Goal: Obtain resource: Download file/media

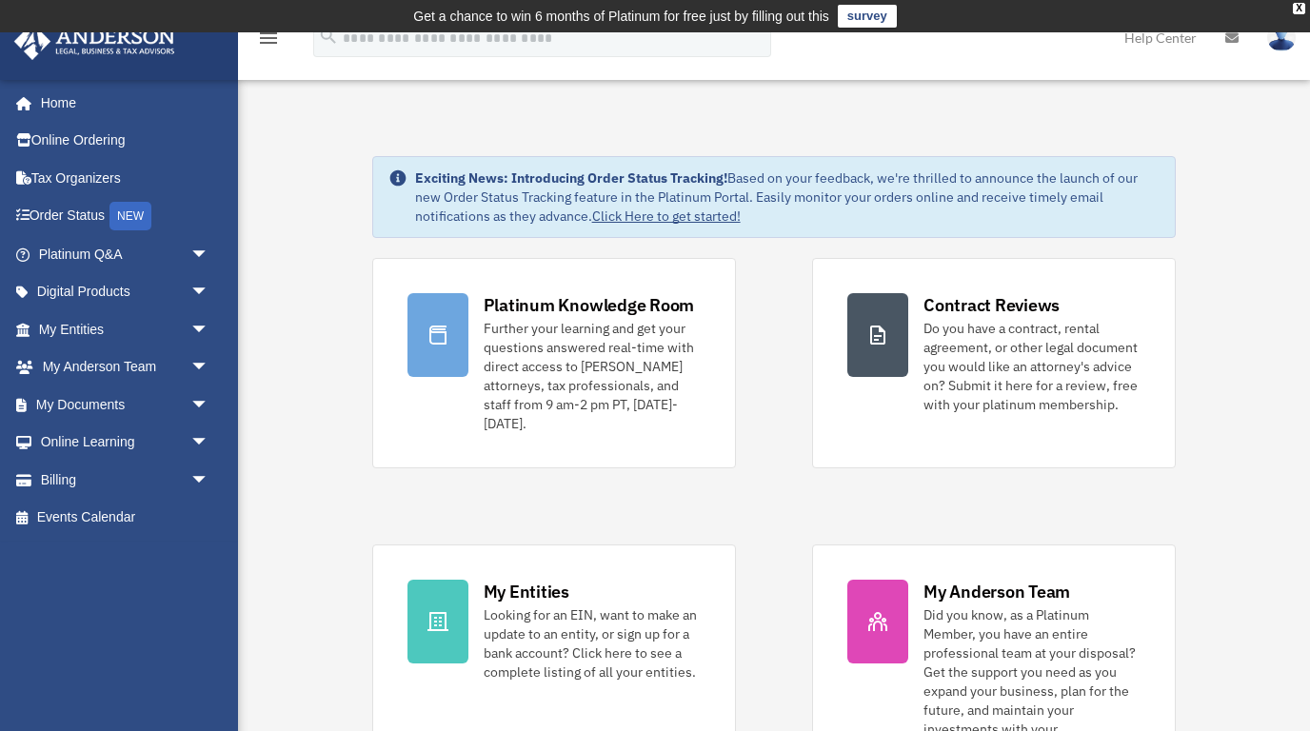
click at [202, 403] on span "arrow_drop_down" at bounding box center [209, 405] width 38 height 39
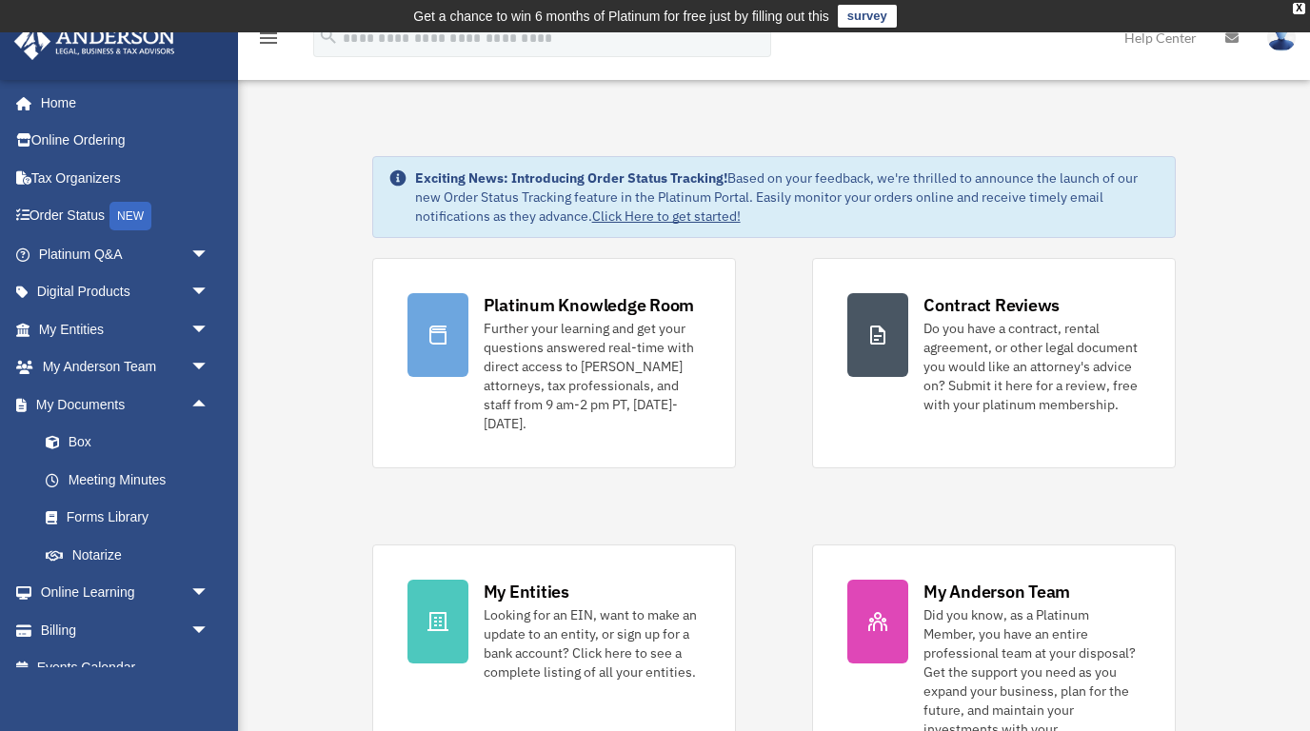
click at [81, 442] on link "Box" at bounding box center [132, 443] width 211 height 38
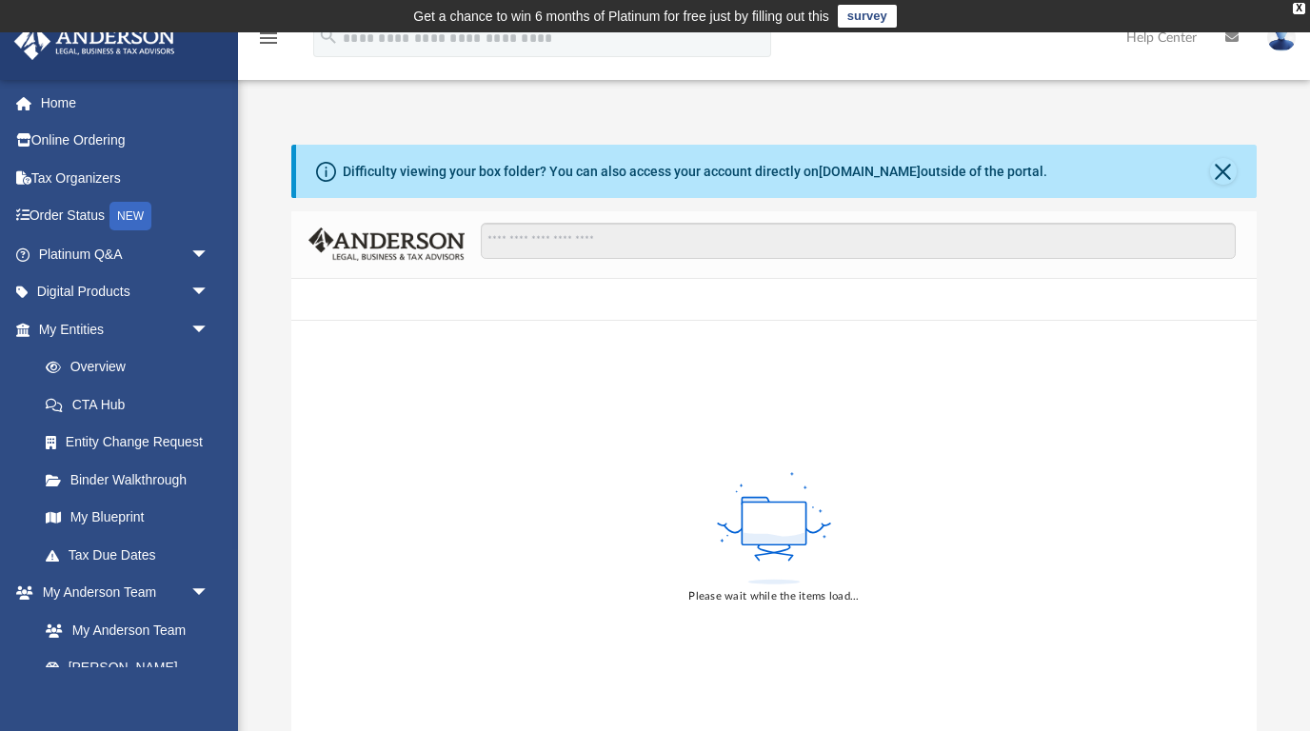
click at [1213, 175] on button "Close" at bounding box center [1223, 171] width 27 height 27
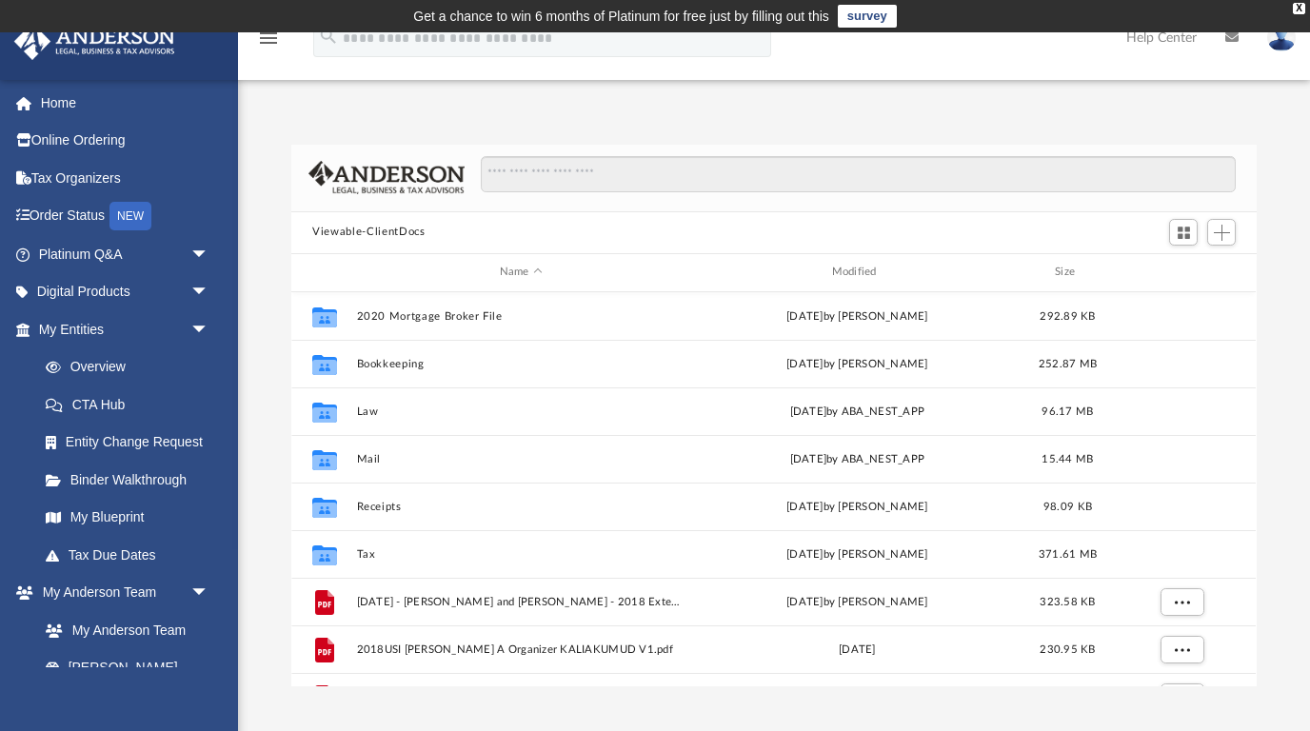
scroll to position [433, 966]
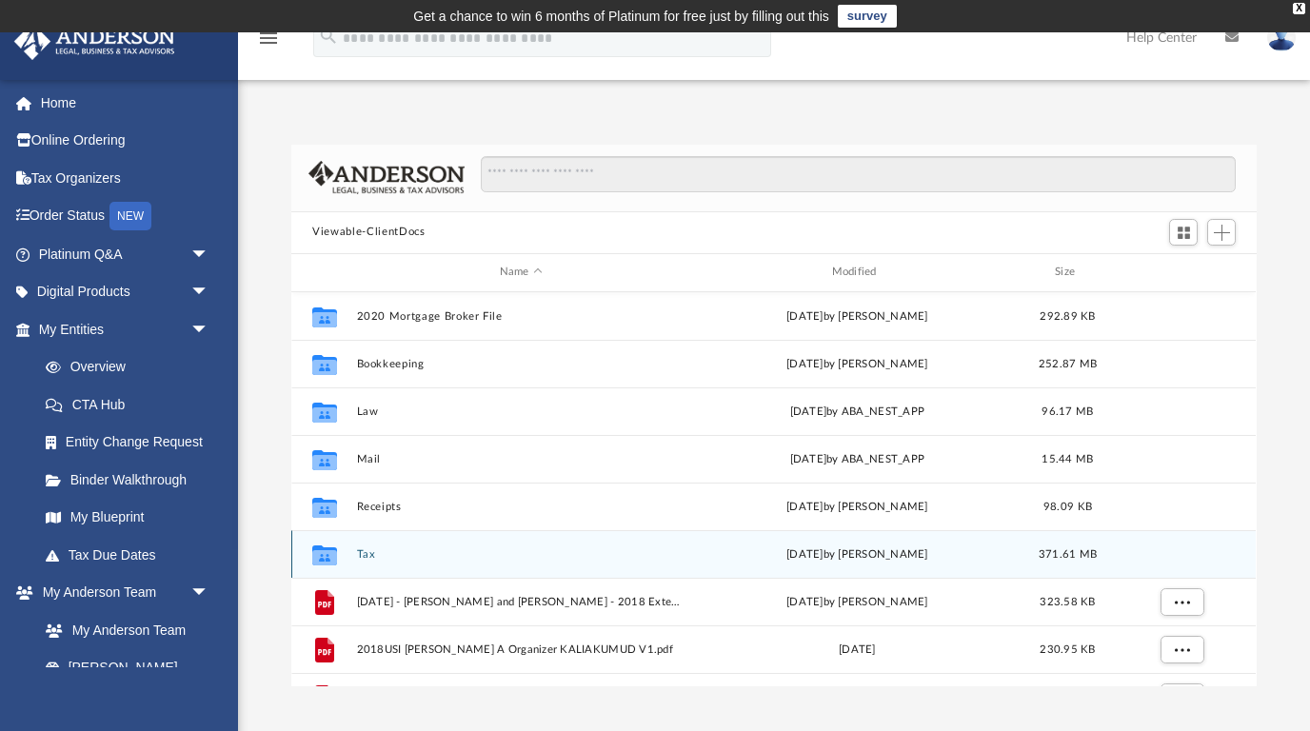
click at [359, 549] on button "Tax" at bounding box center [521, 554] width 329 height 12
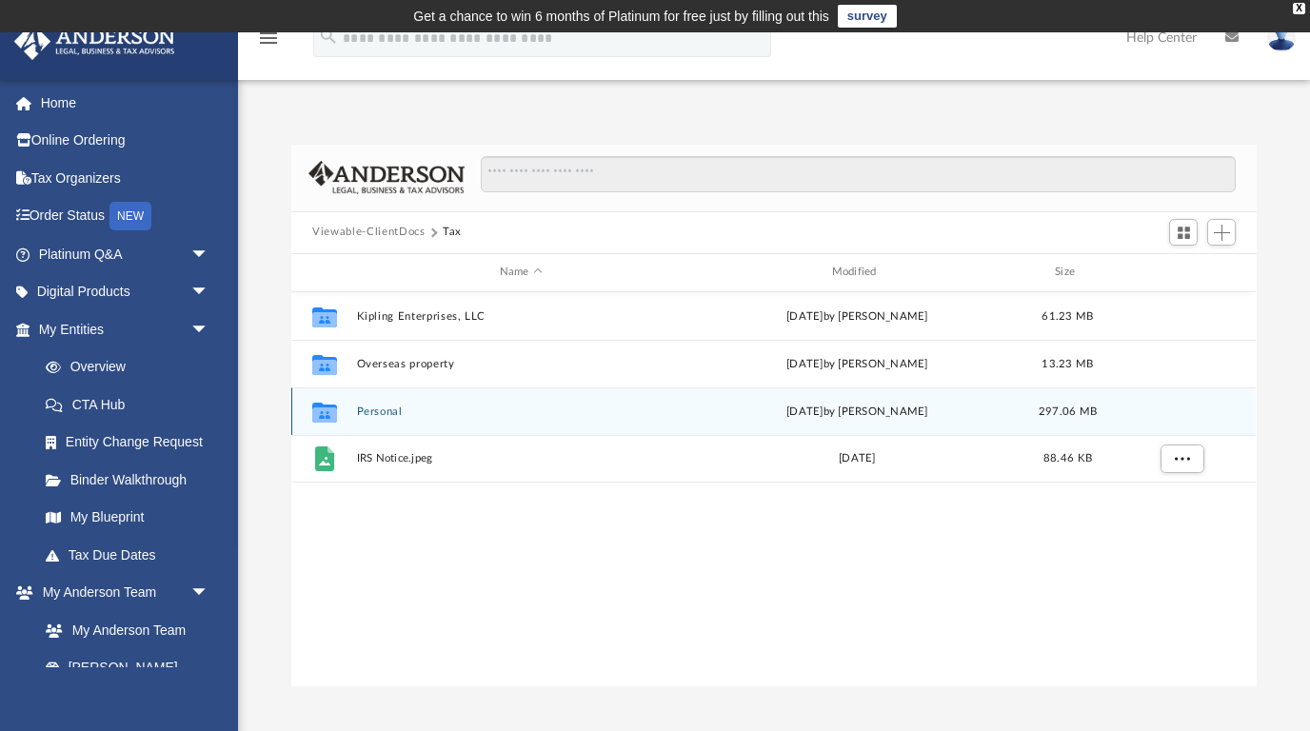
click at [504, 414] on button "Personal" at bounding box center [521, 411] width 329 height 12
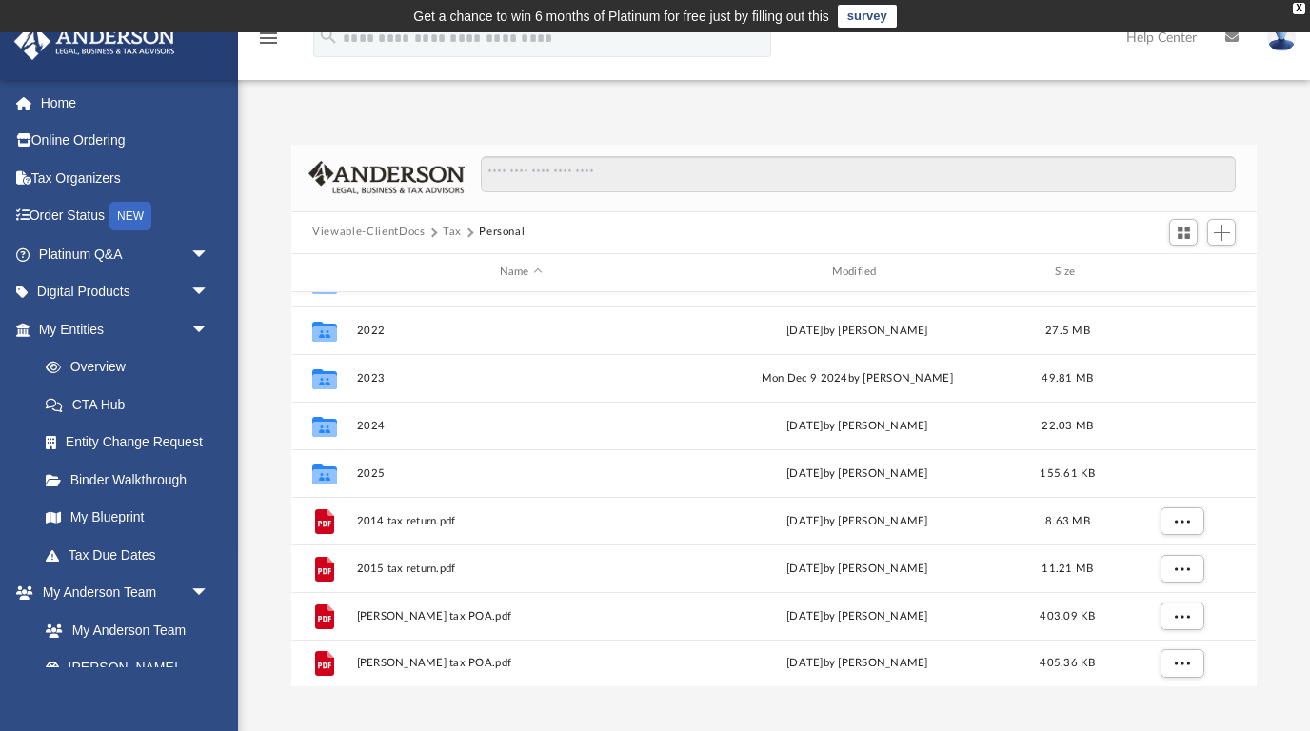
scroll to position [367, 0]
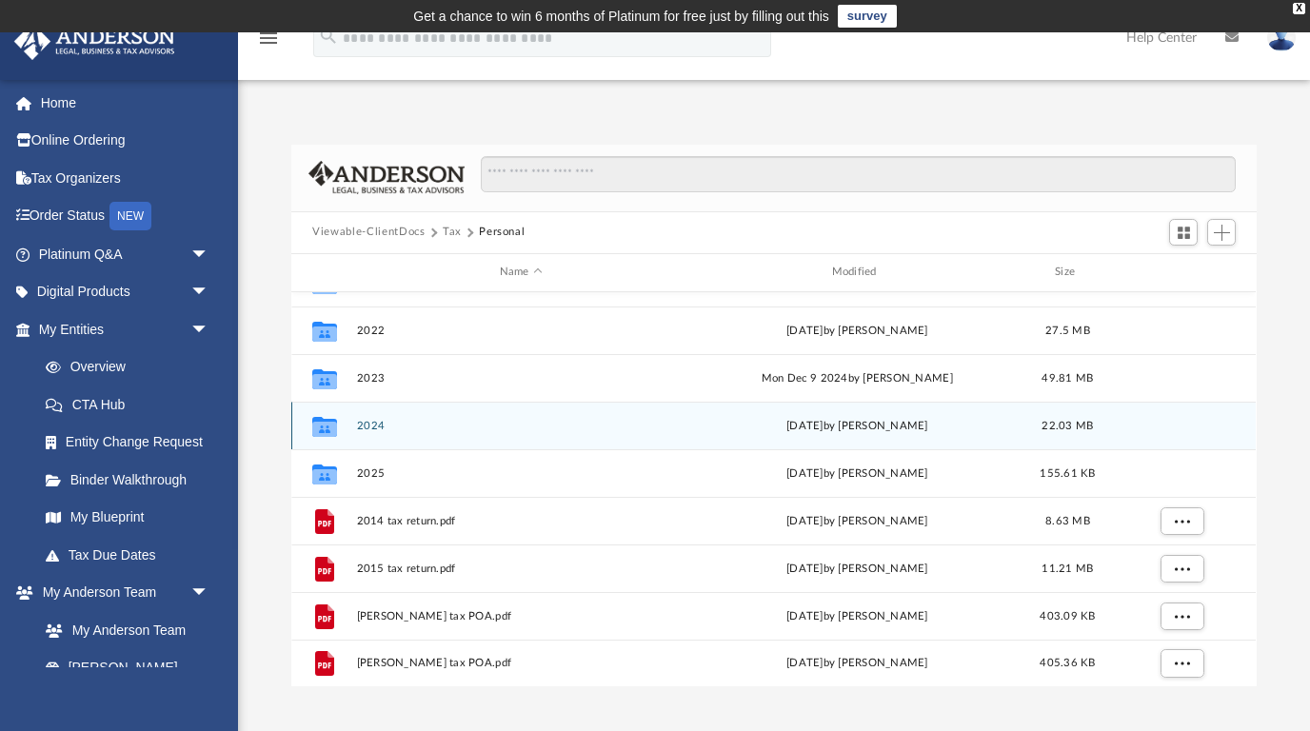
click at [383, 429] on button "2024" at bounding box center [521, 425] width 329 height 12
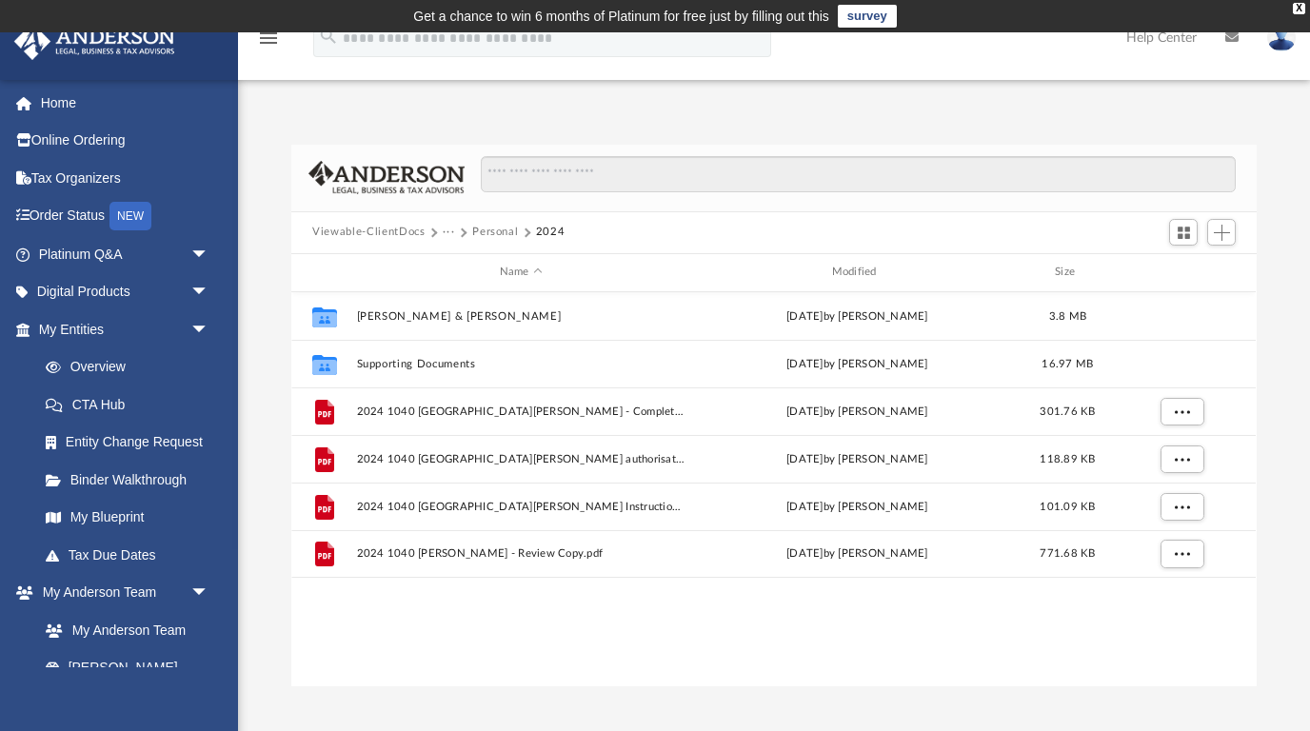
scroll to position [0, 0]
click at [430, 318] on button "[PERSON_NAME] & [PERSON_NAME]" at bounding box center [521, 316] width 329 height 12
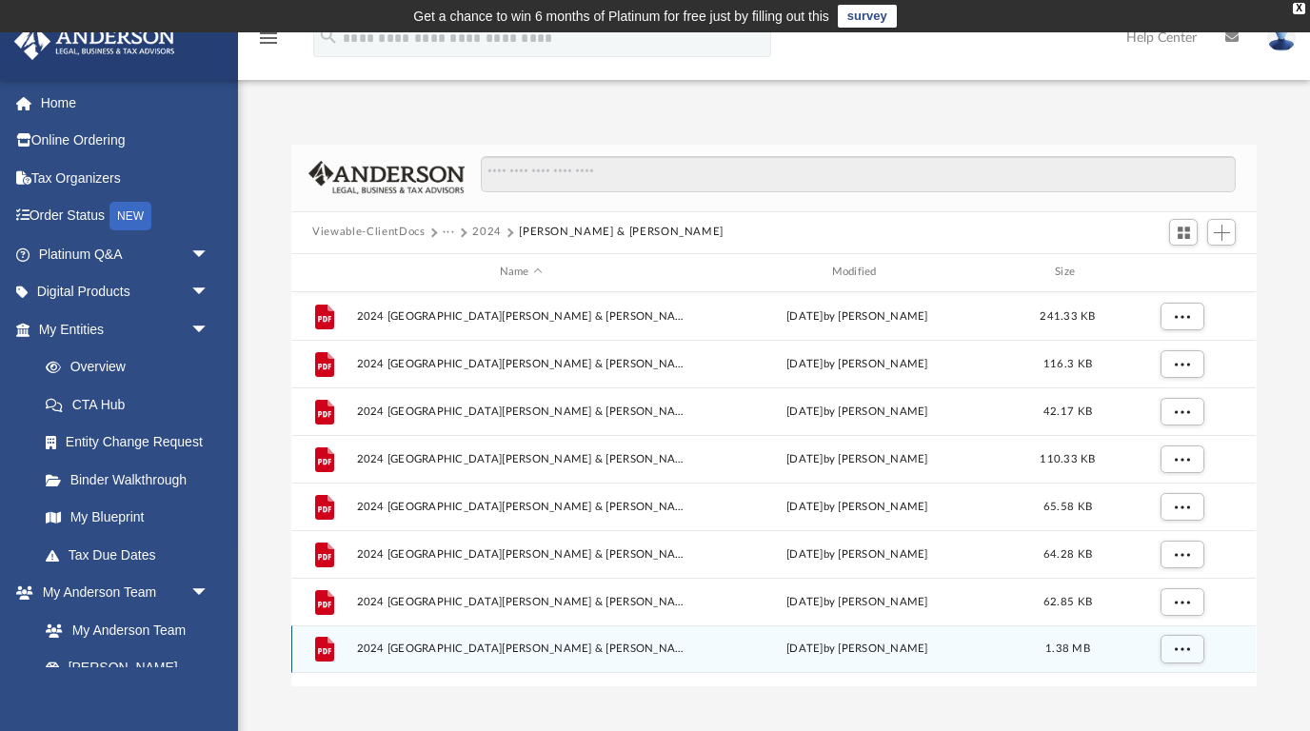
click at [630, 650] on span "2024 [GEOGRAPHIC_DATA][PERSON_NAME] & [PERSON_NAME] - Review Copy.pdf" at bounding box center [521, 649] width 329 height 12
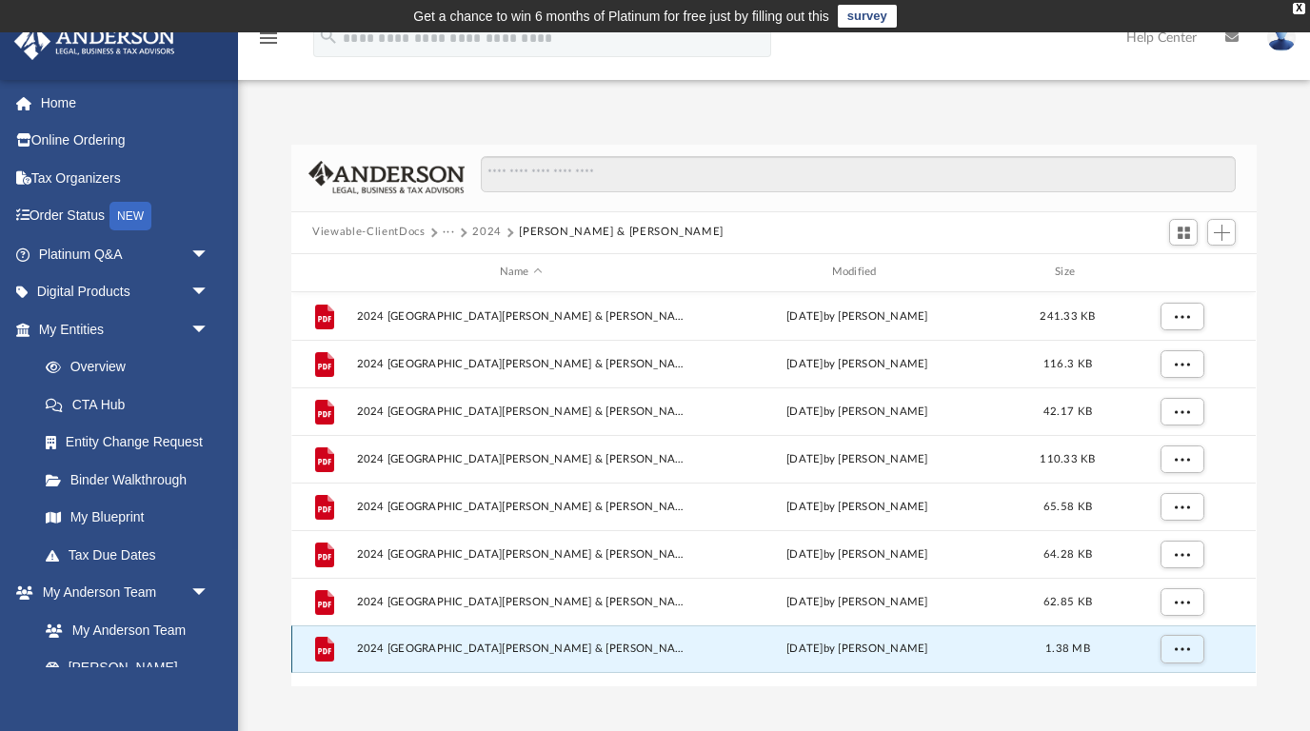
click at [331, 650] on icon "grid" at bounding box center [324, 652] width 13 height 6
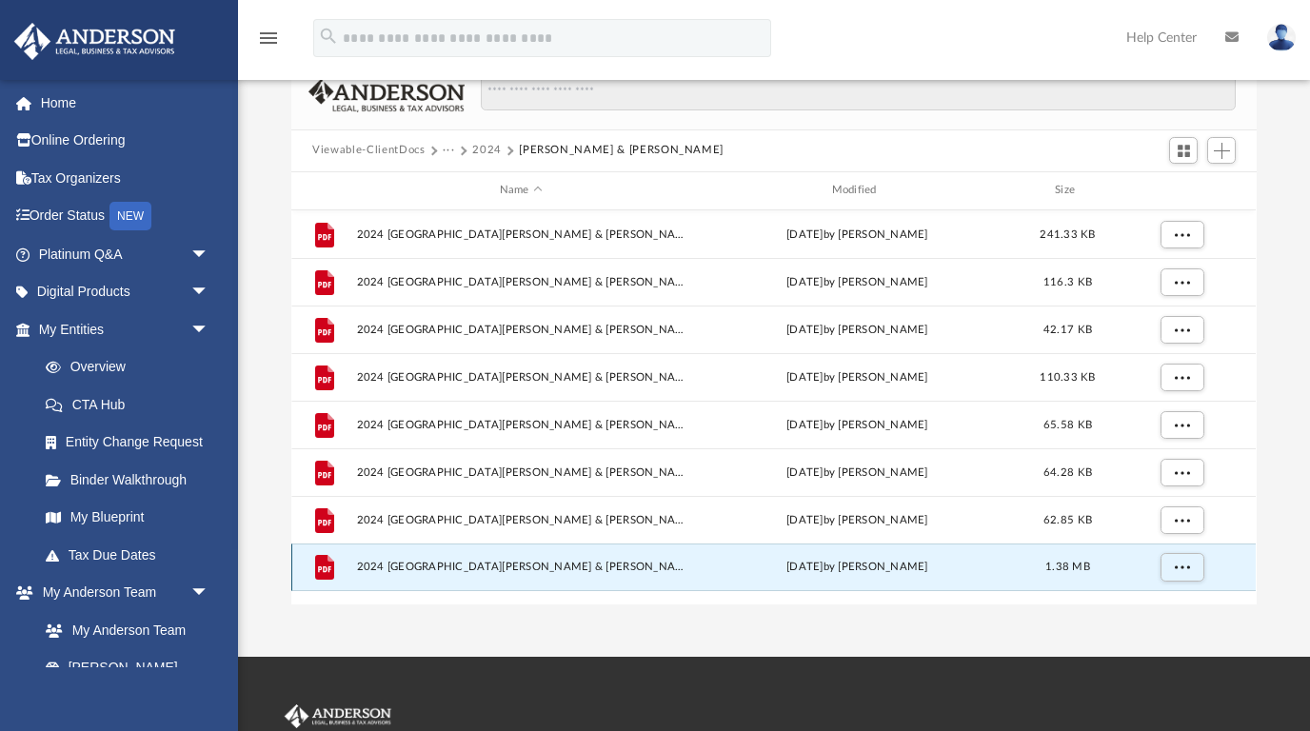
scroll to position [83, 0]
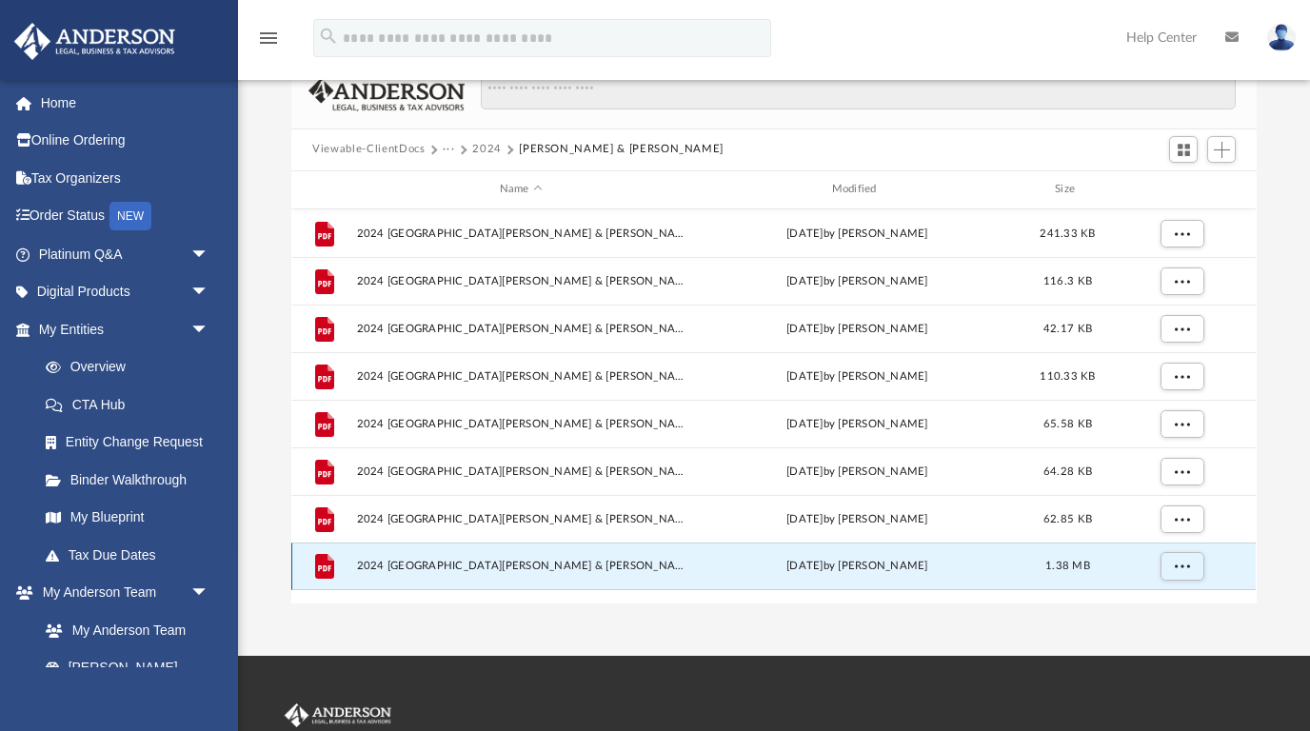
click at [1188, 576] on button "More options" at bounding box center [1183, 566] width 44 height 29
click at [1167, 599] on li "Preview" at bounding box center [1165, 604] width 55 height 20
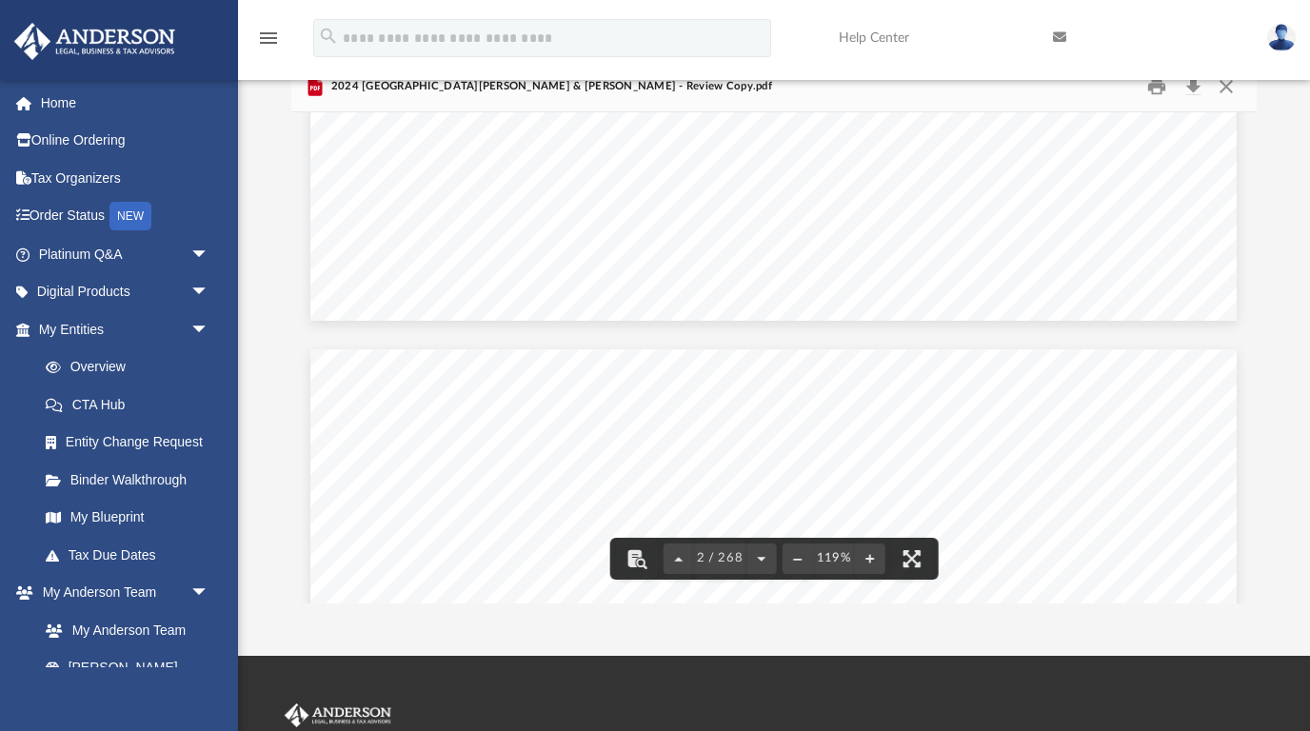
scroll to position [1007, 0]
click at [918, 565] on button "File preview" at bounding box center [911, 559] width 42 height 42
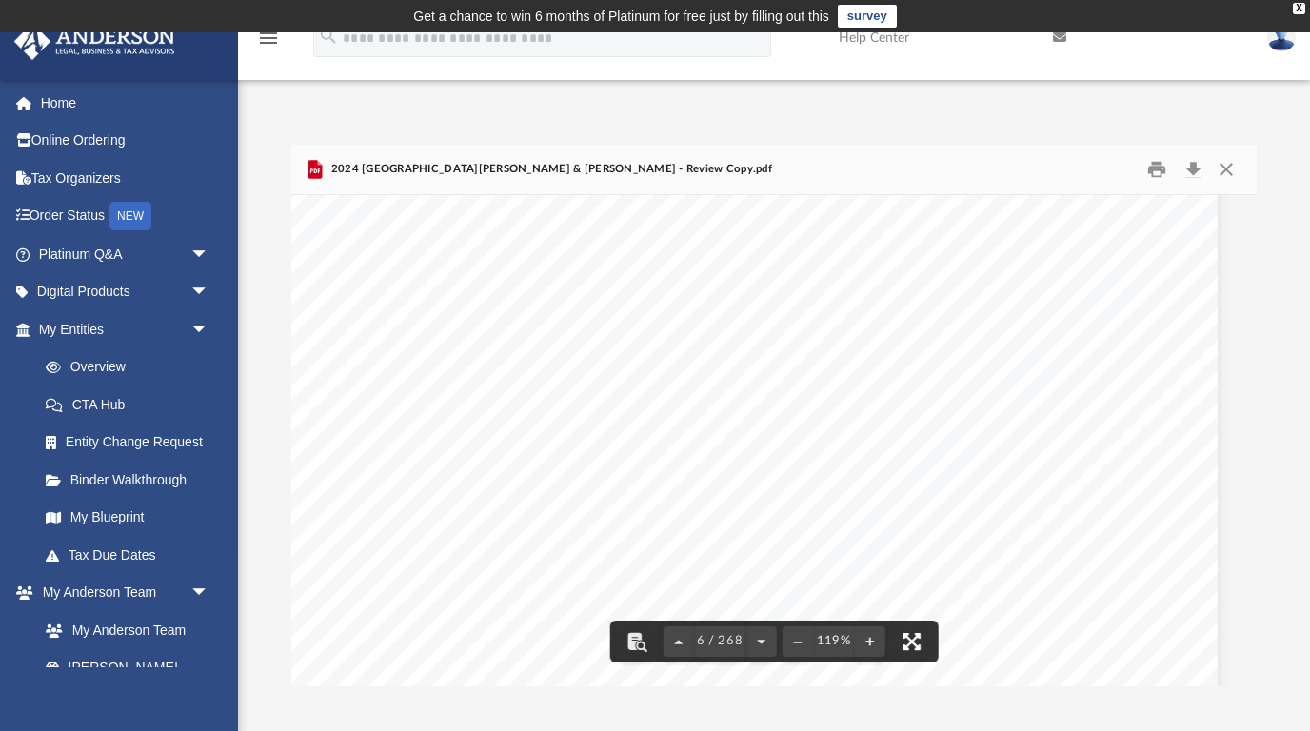
scroll to position [6139, 19]
